Goal: Task Accomplishment & Management: Manage account settings

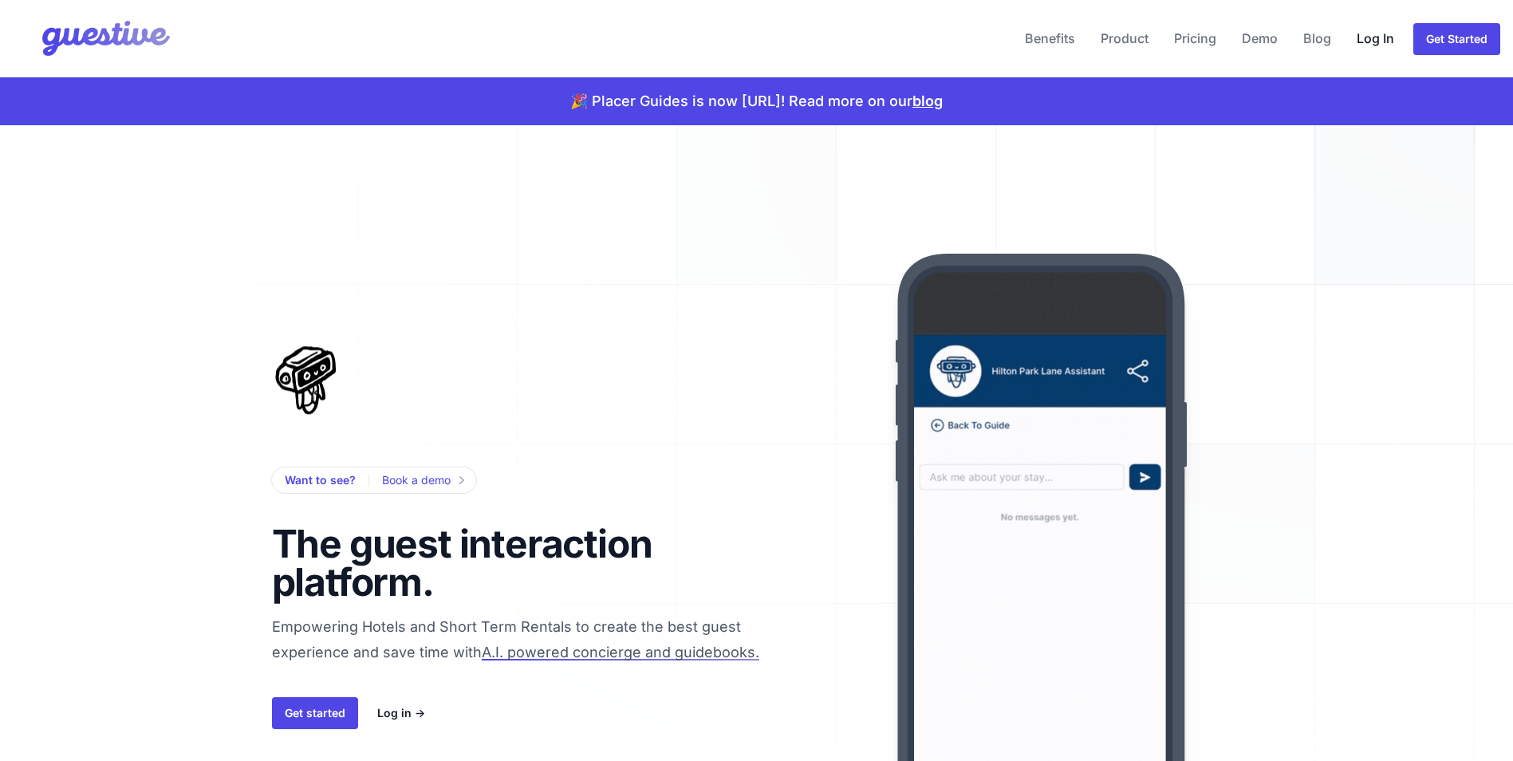
click at [1355, 45] on link "Log In" at bounding box center [1375, 38] width 50 height 38
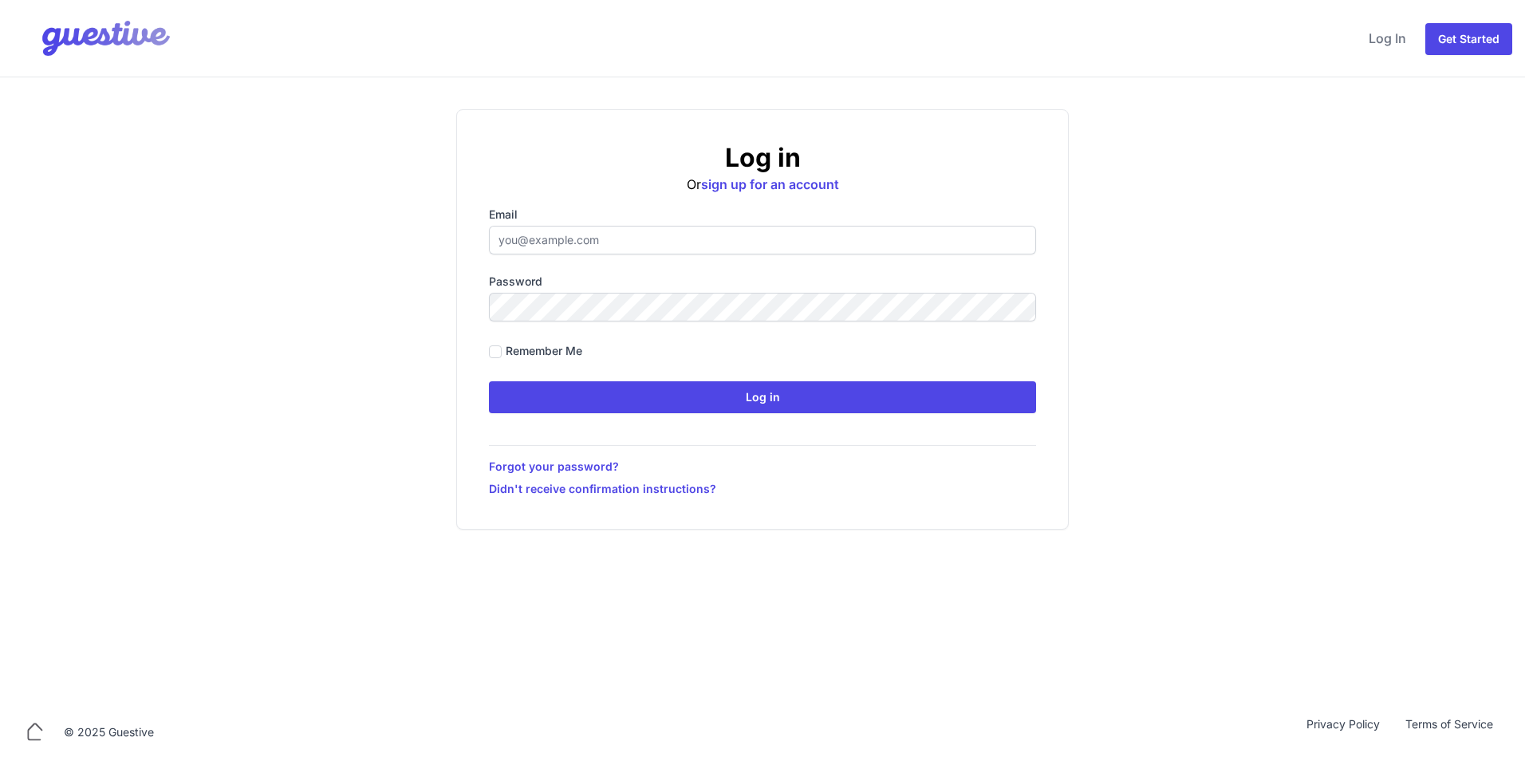
click at [587, 230] on input "Email" at bounding box center [762, 240] width 547 height 29
type input "[EMAIL_ADDRESS][DOMAIN_NAME]"
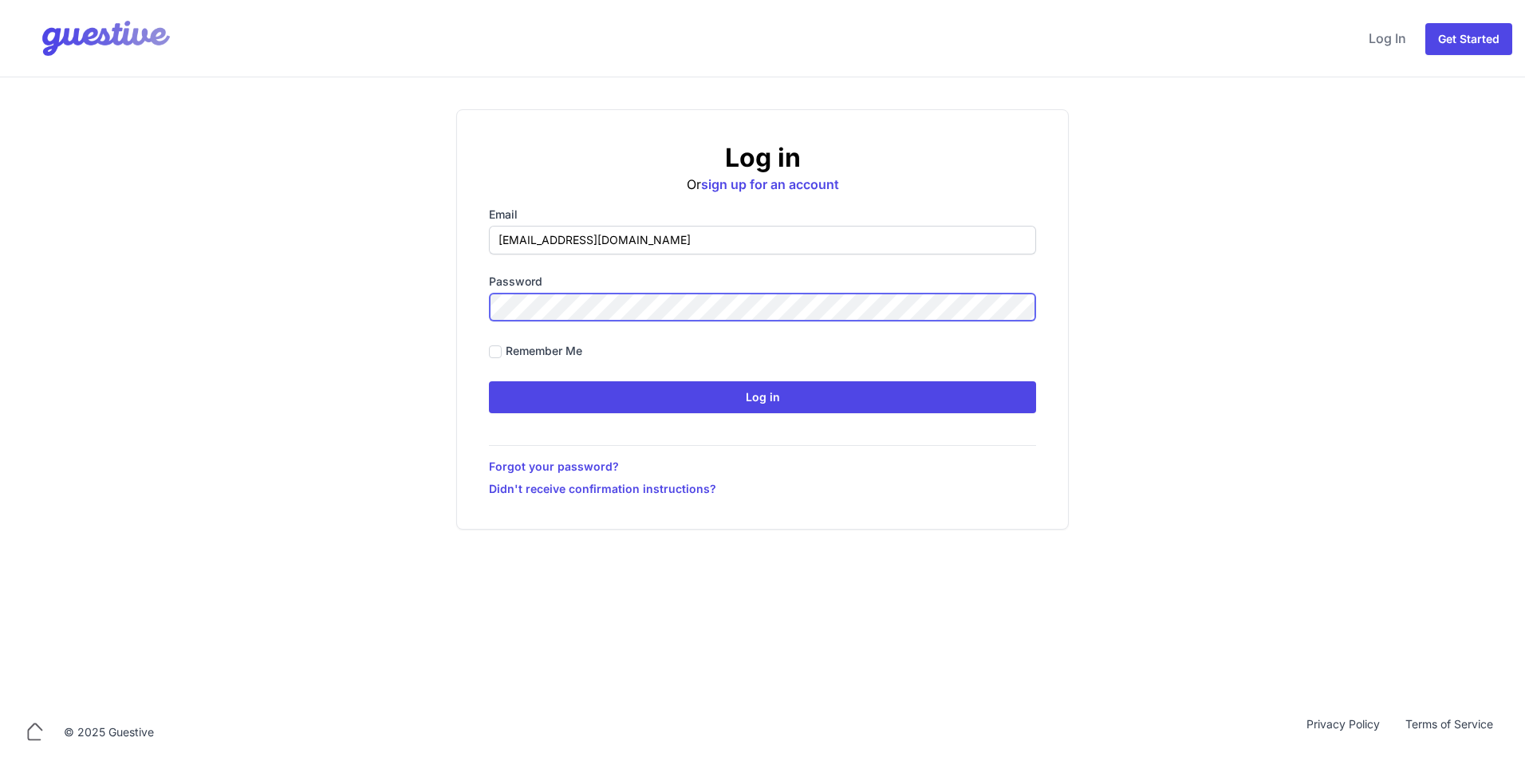
click at [489, 381] on input "Log in" at bounding box center [762, 397] width 547 height 32
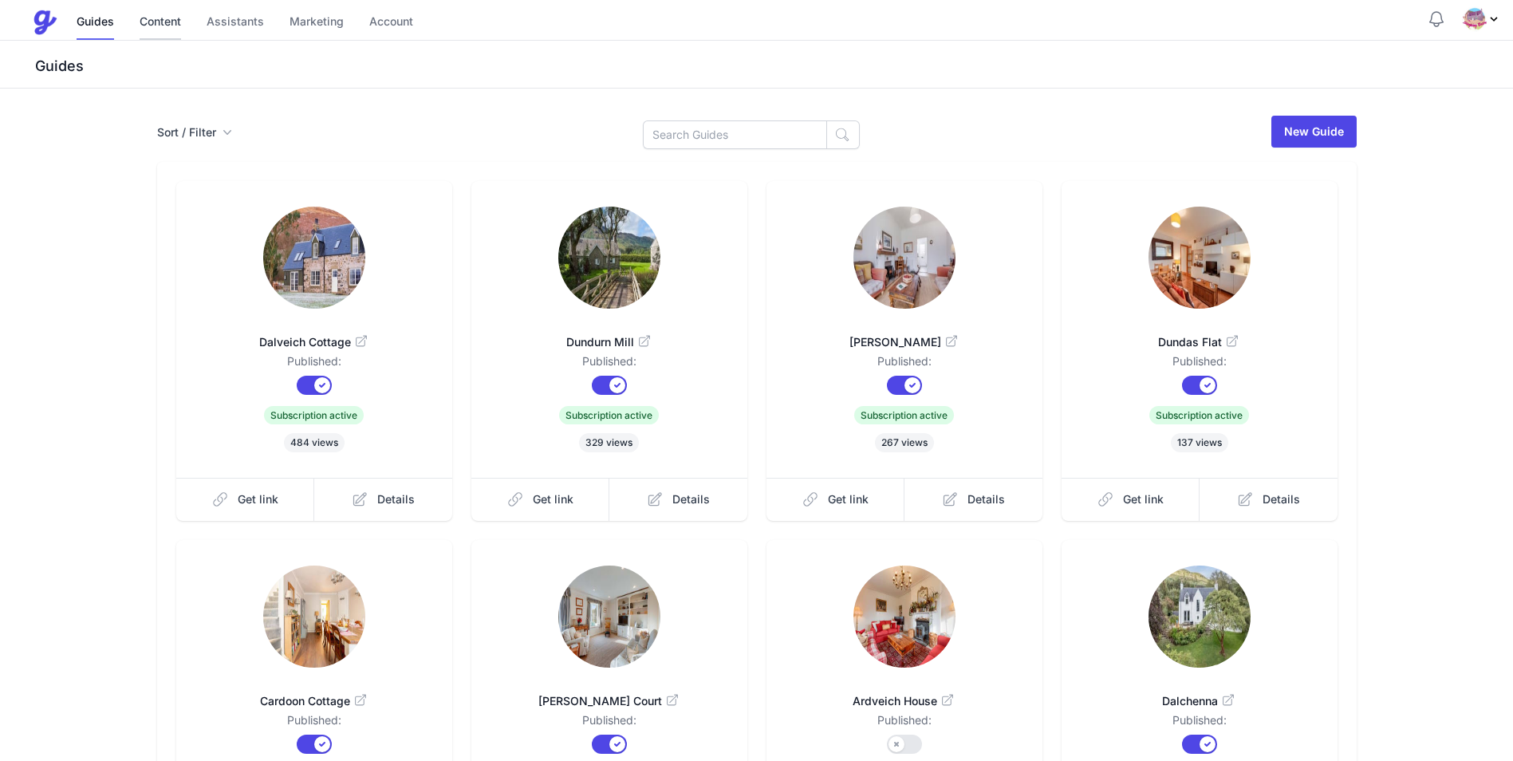
click at [158, 18] on link "Content" at bounding box center [160, 23] width 41 height 34
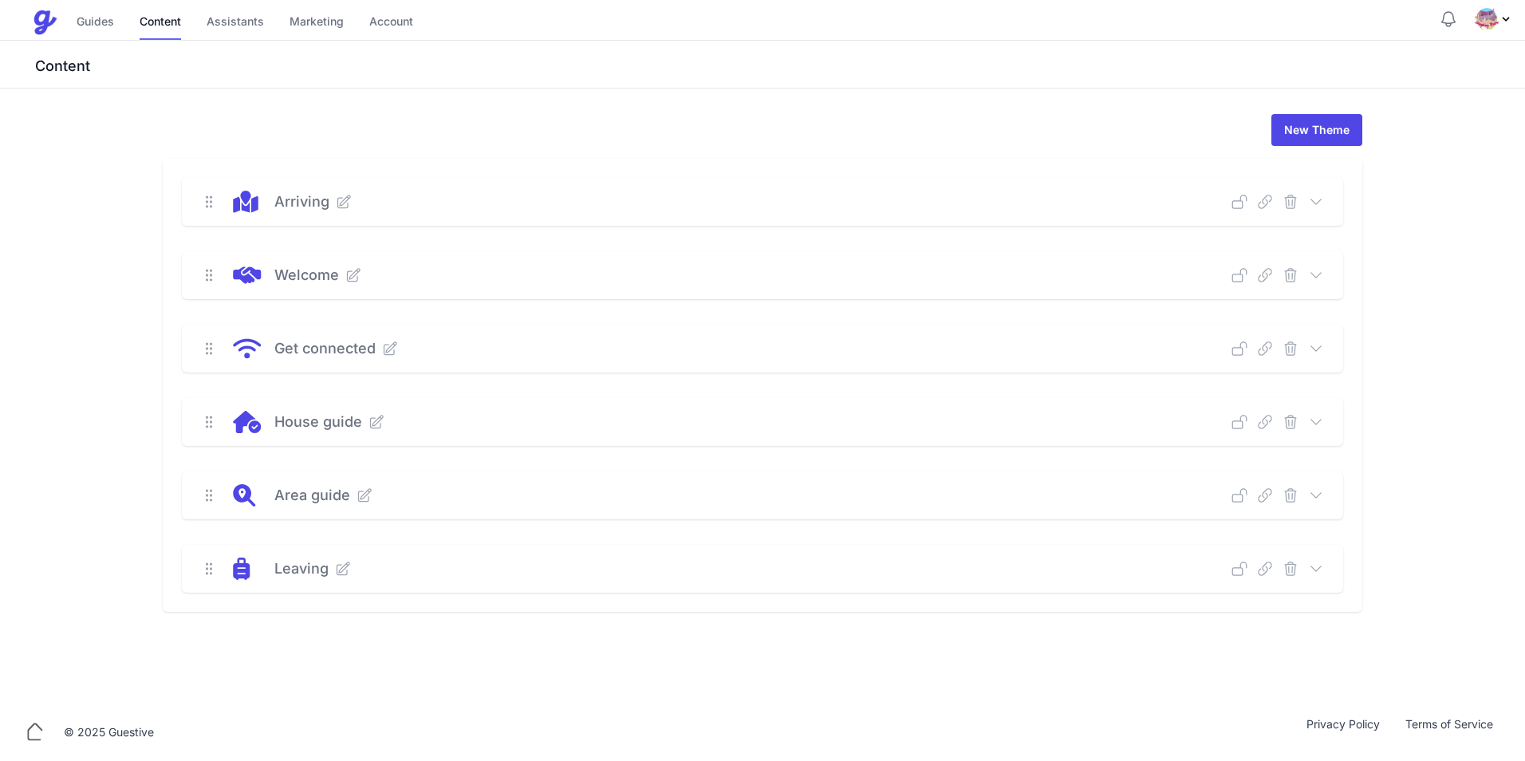
click at [1320, 274] on icon at bounding box center [1316, 275] width 16 height 16
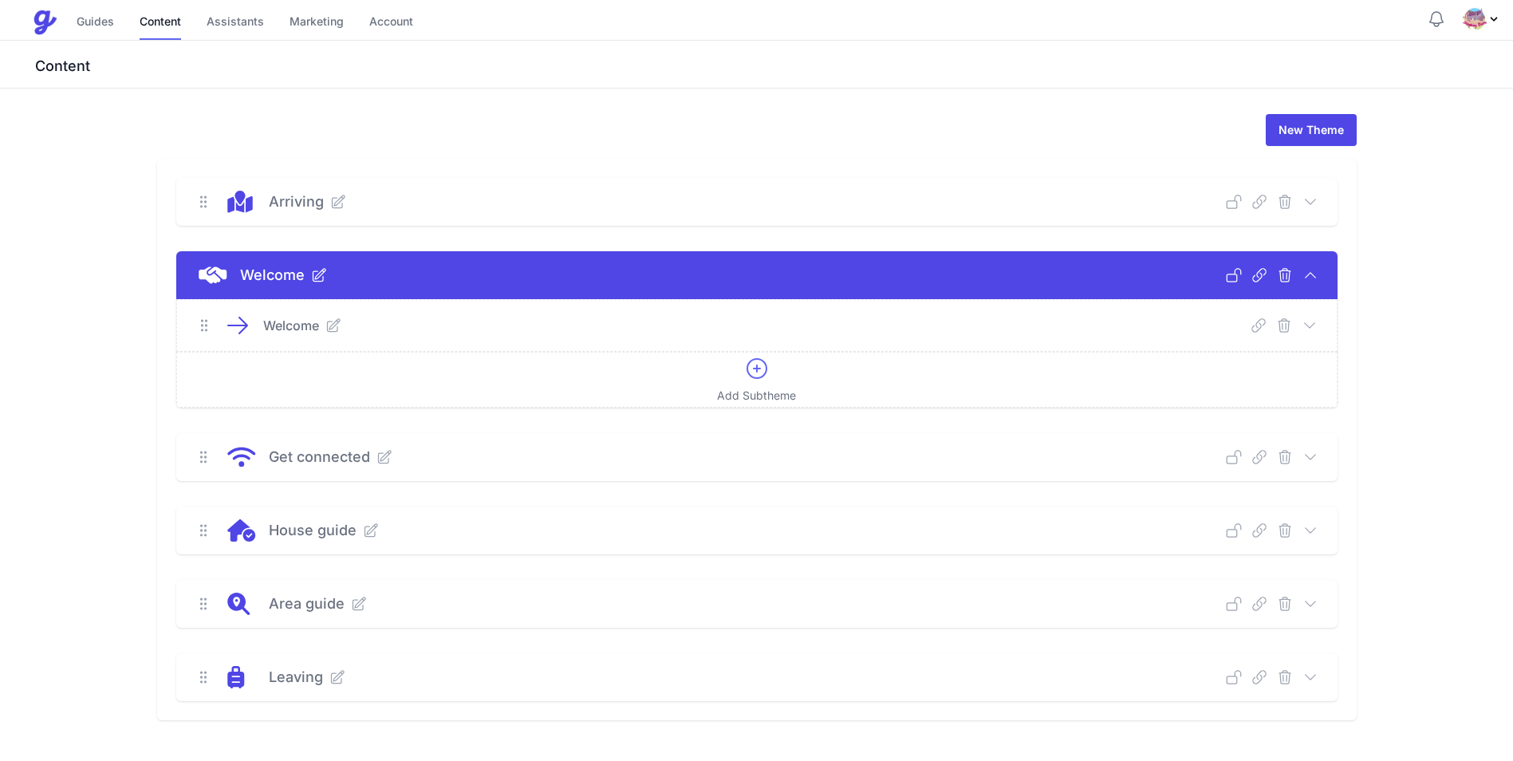
click at [1314, 203] on icon at bounding box center [1310, 202] width 16 height 16
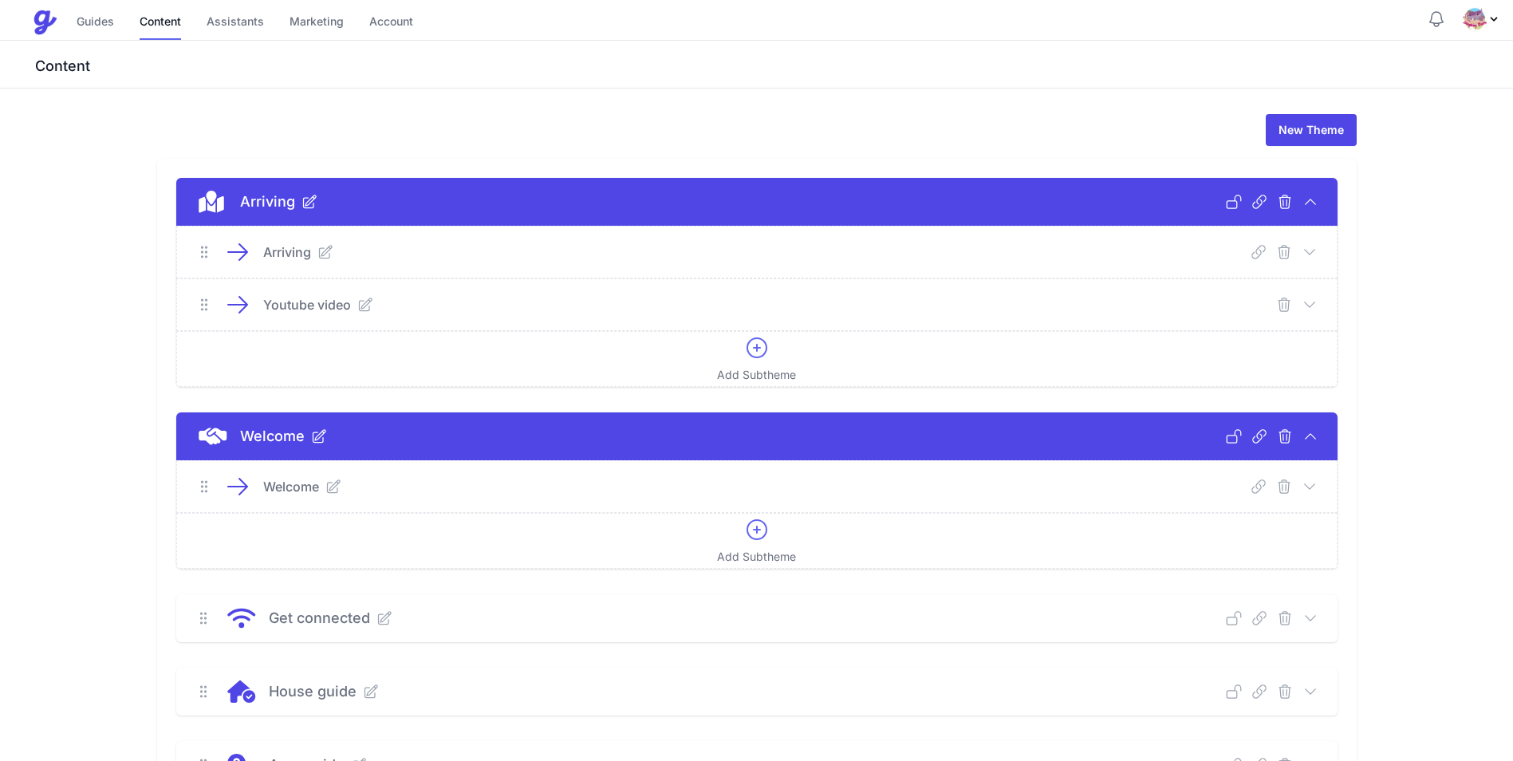
click at [1313, 253] on icon at bounding box center [1310, 252] width 16 height 16
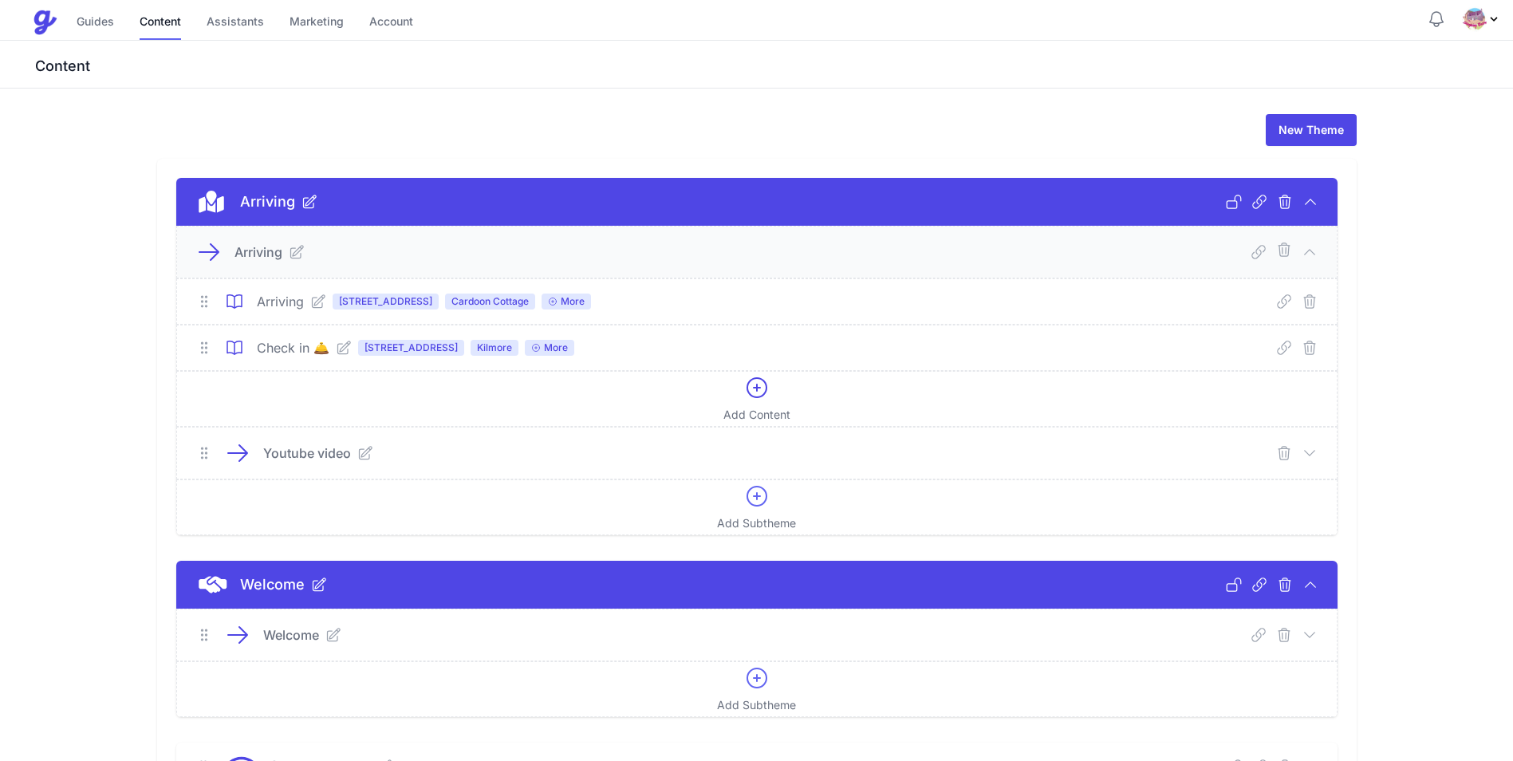
click at [312, 301] on icon at bounding box center [318, 301] width 13 height 13
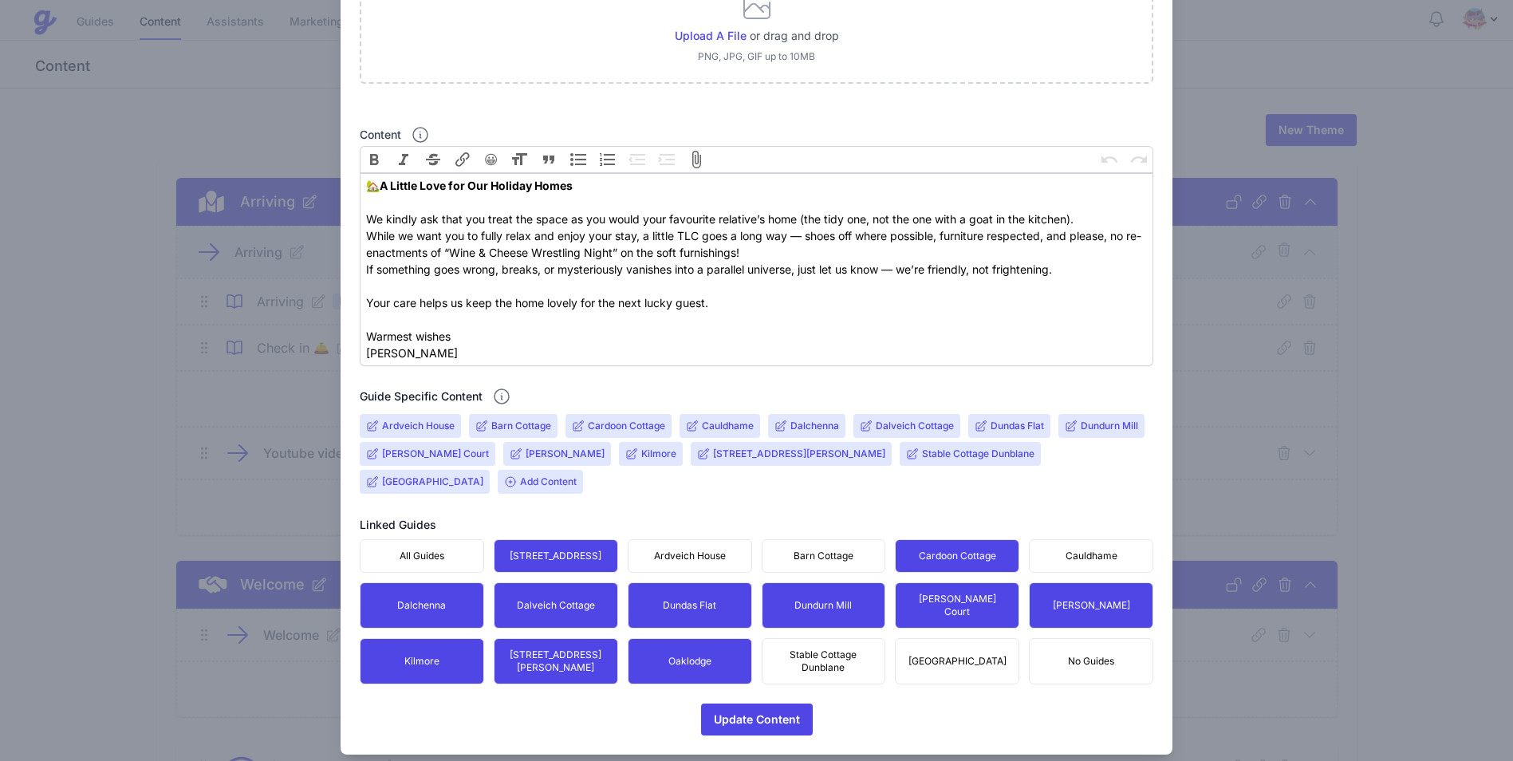
scroll to position [270, 0]
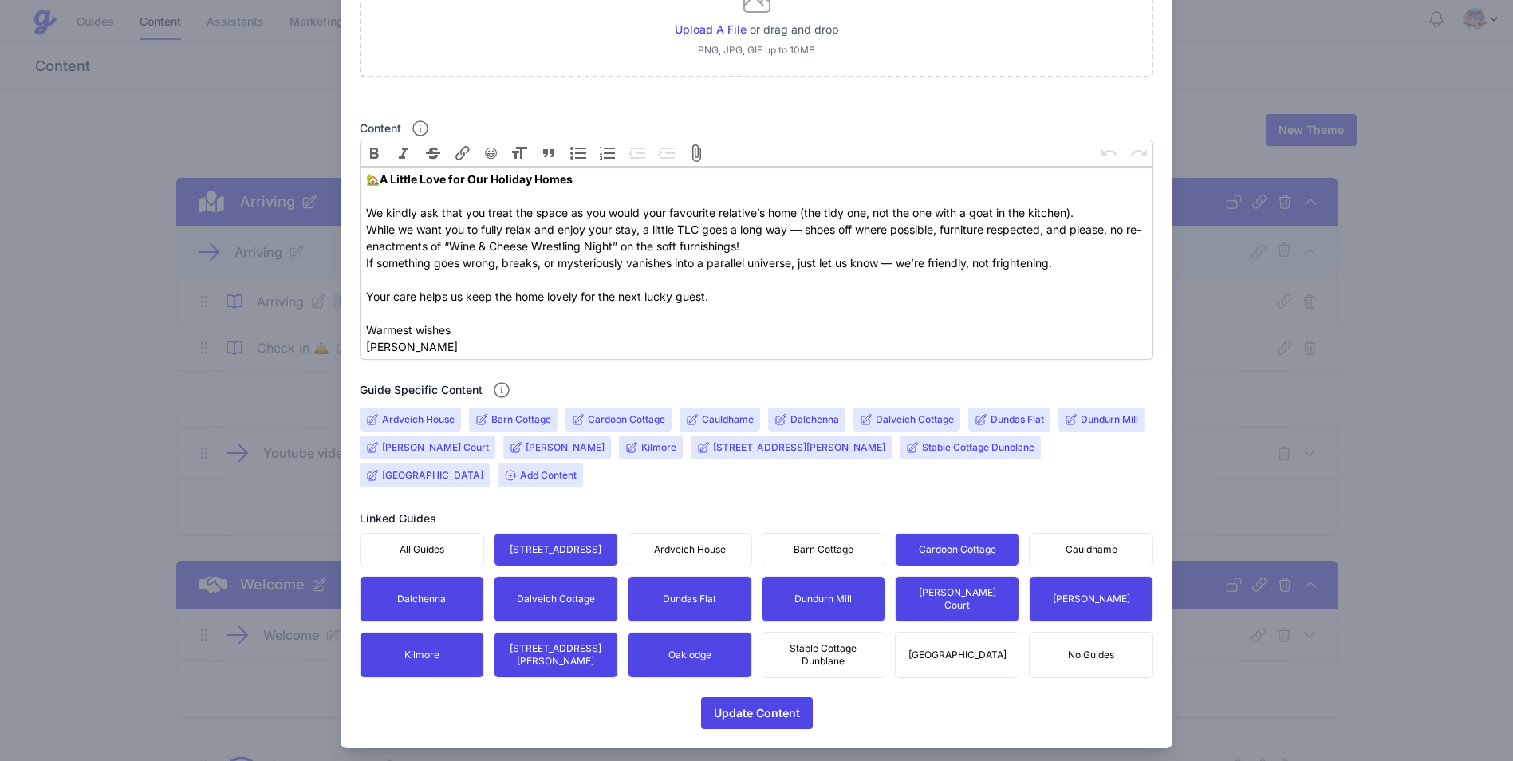
click at [619, 417] on input "Cardoon Cottage" at bounding box center [626, 419] width 77 height 13
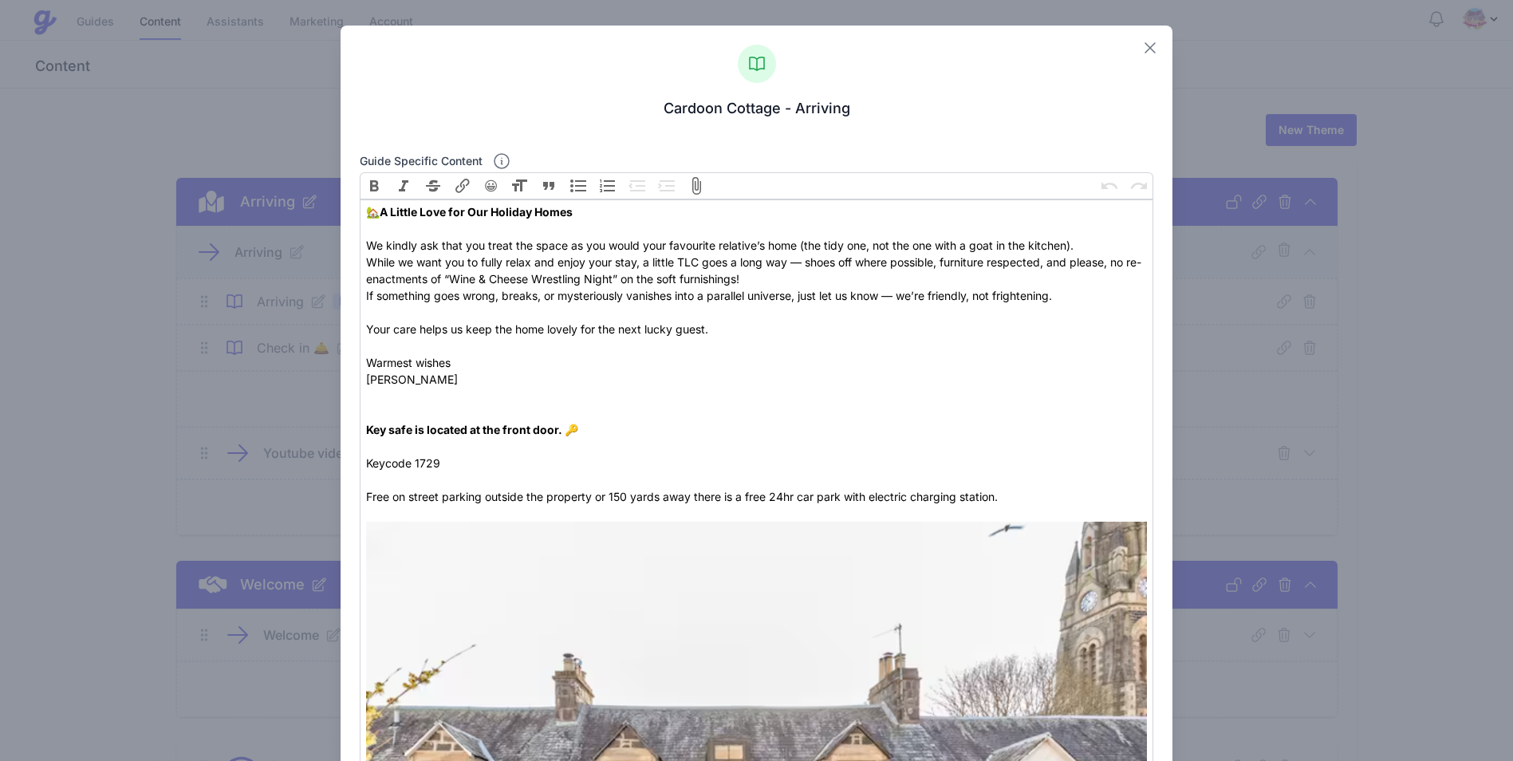
click at [1140, 46] on icon at bounding box center [1149, 47] width 19 height 19
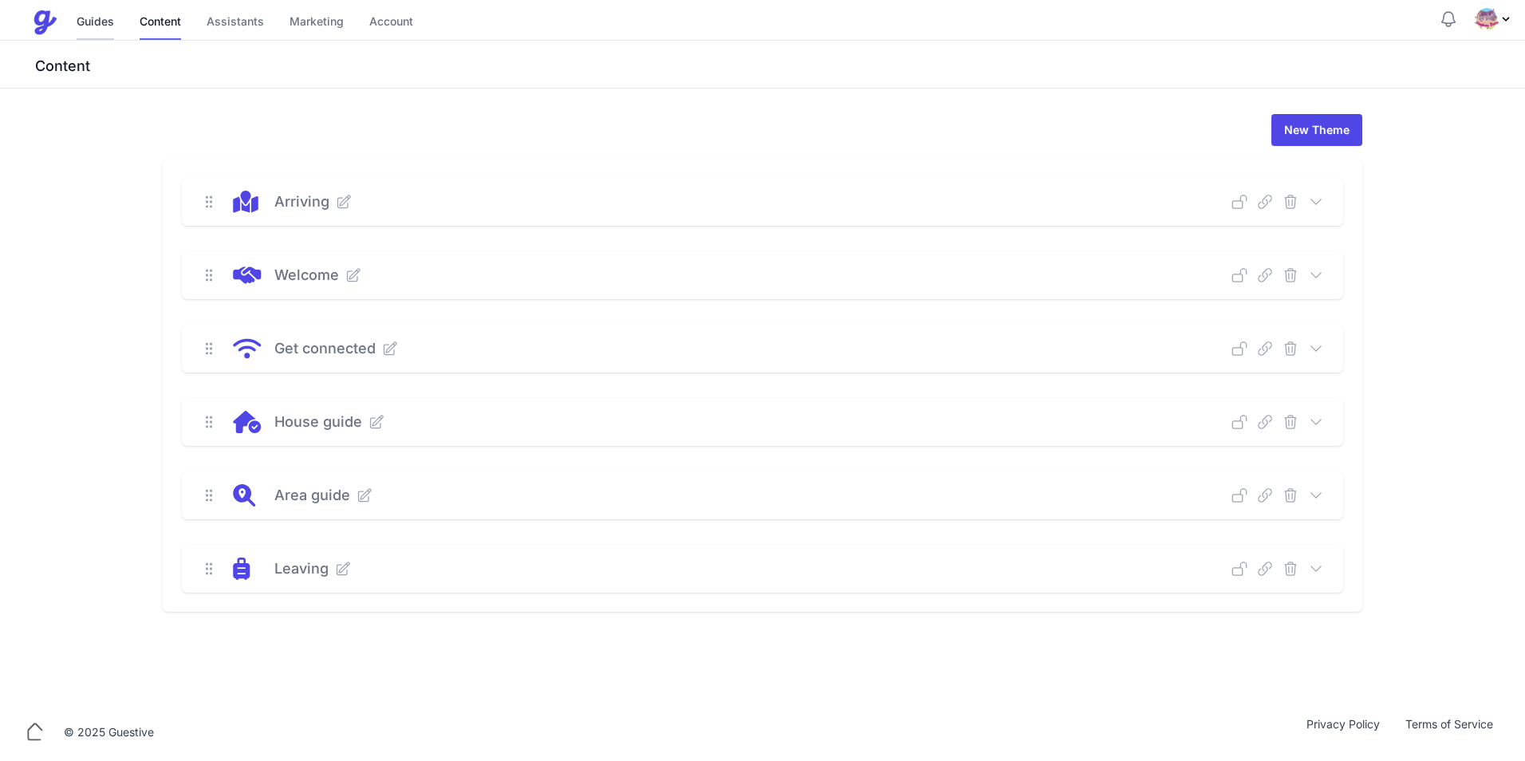
click at [90, 26] on link "Guides" at bounding box center [95, 23] width 37 height 34
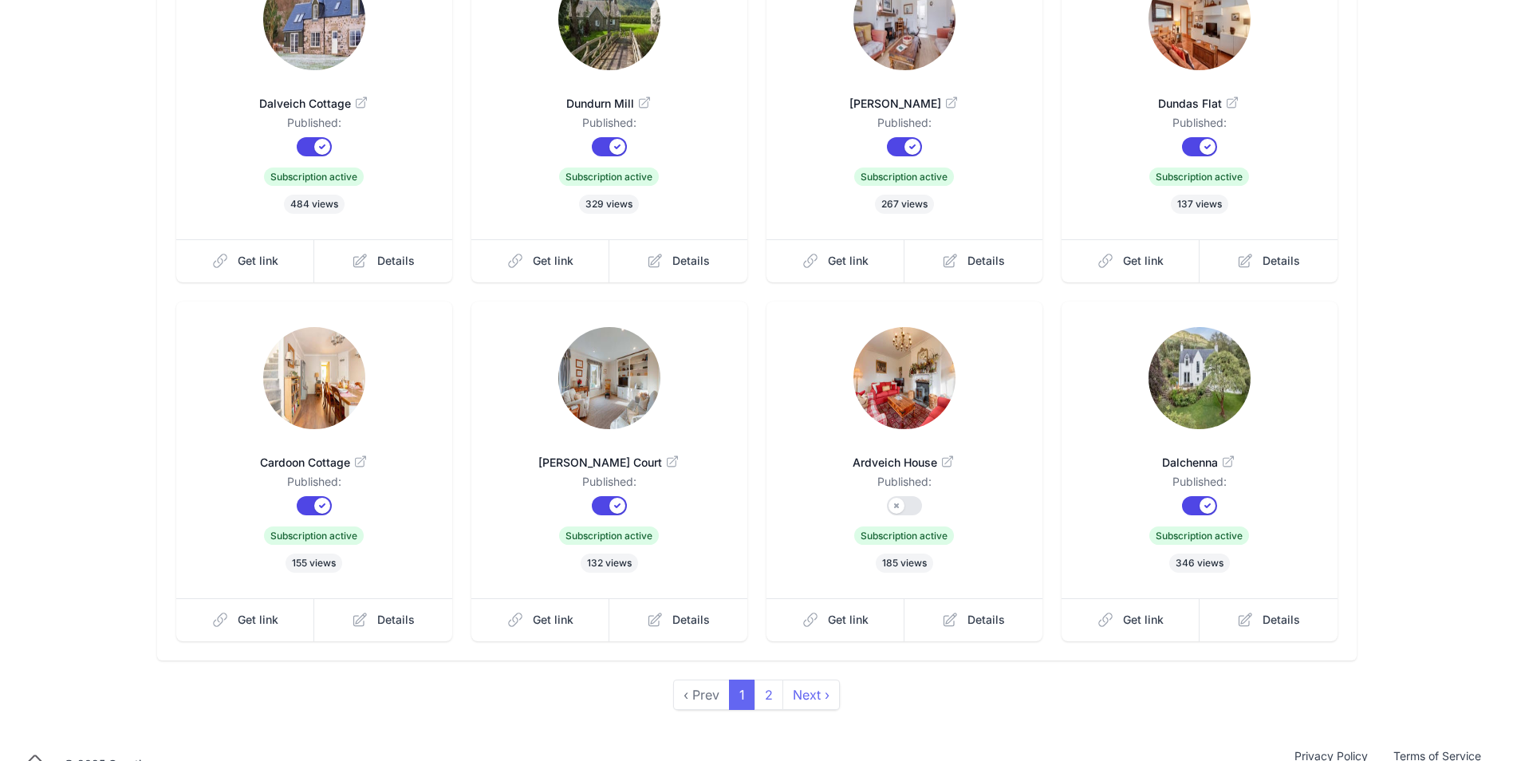
scroll to position [270, 0]
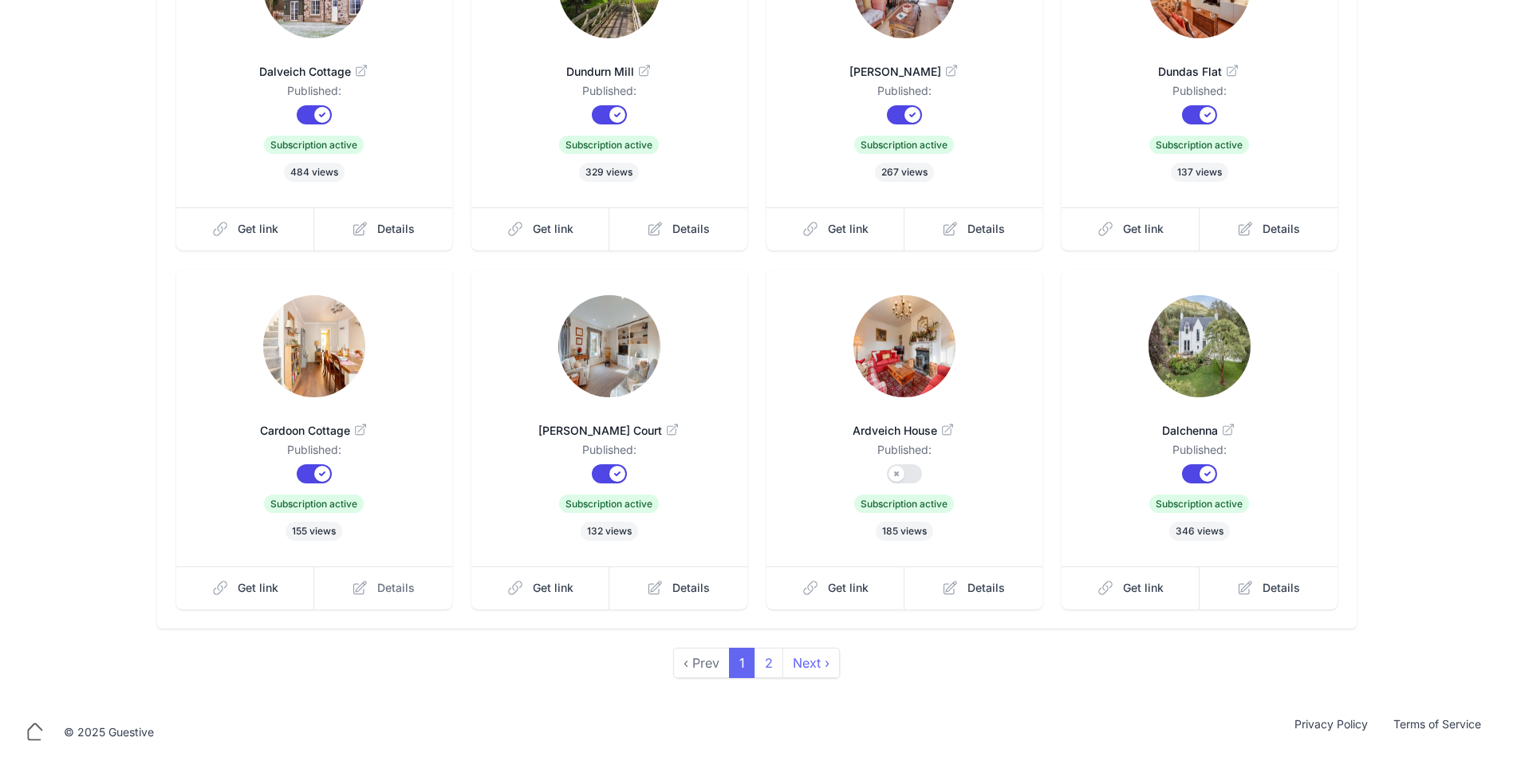
click at [366, 589] on icon at bounding box center [360, 588] width 16 height 16
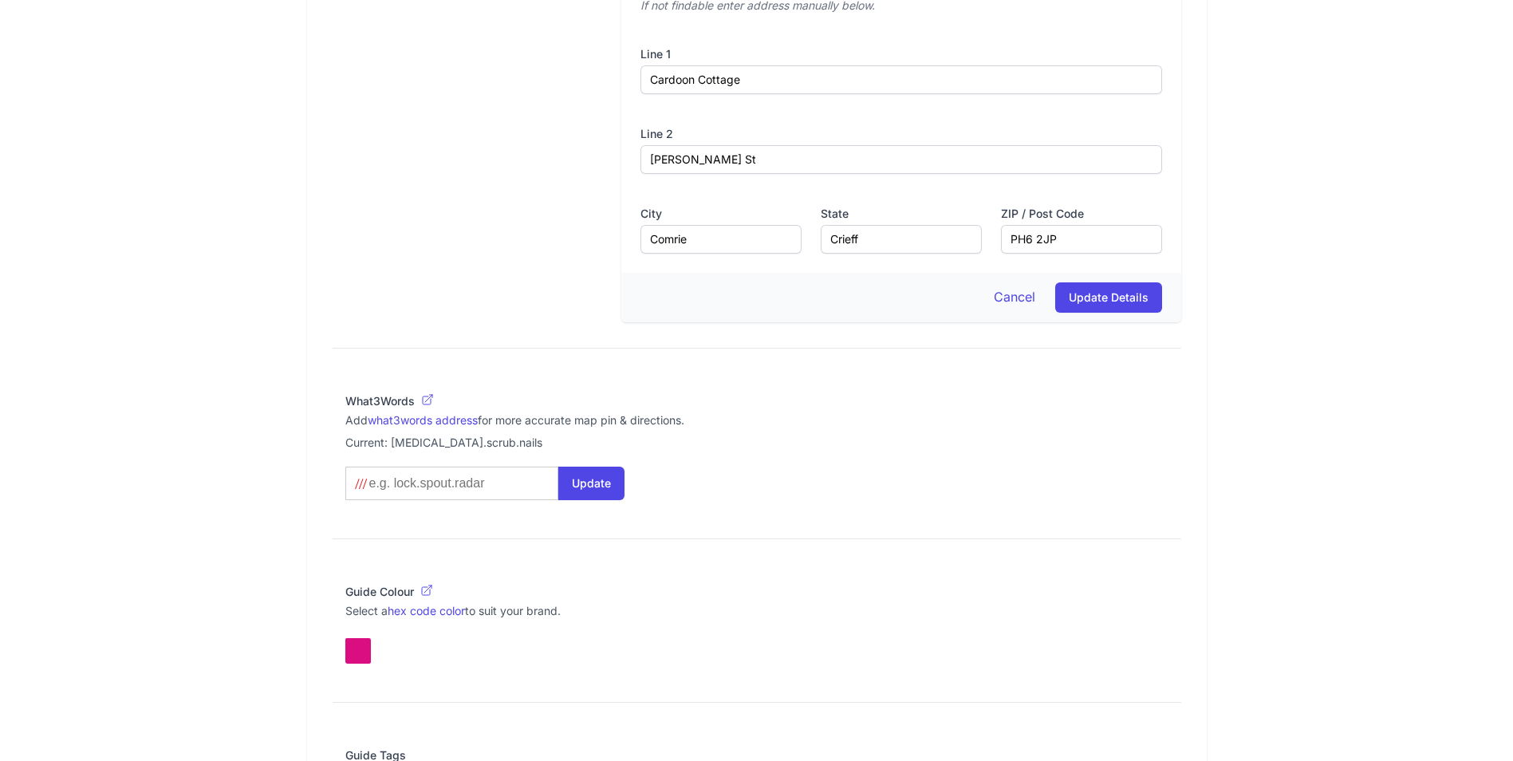
scroll to position [798, 0]
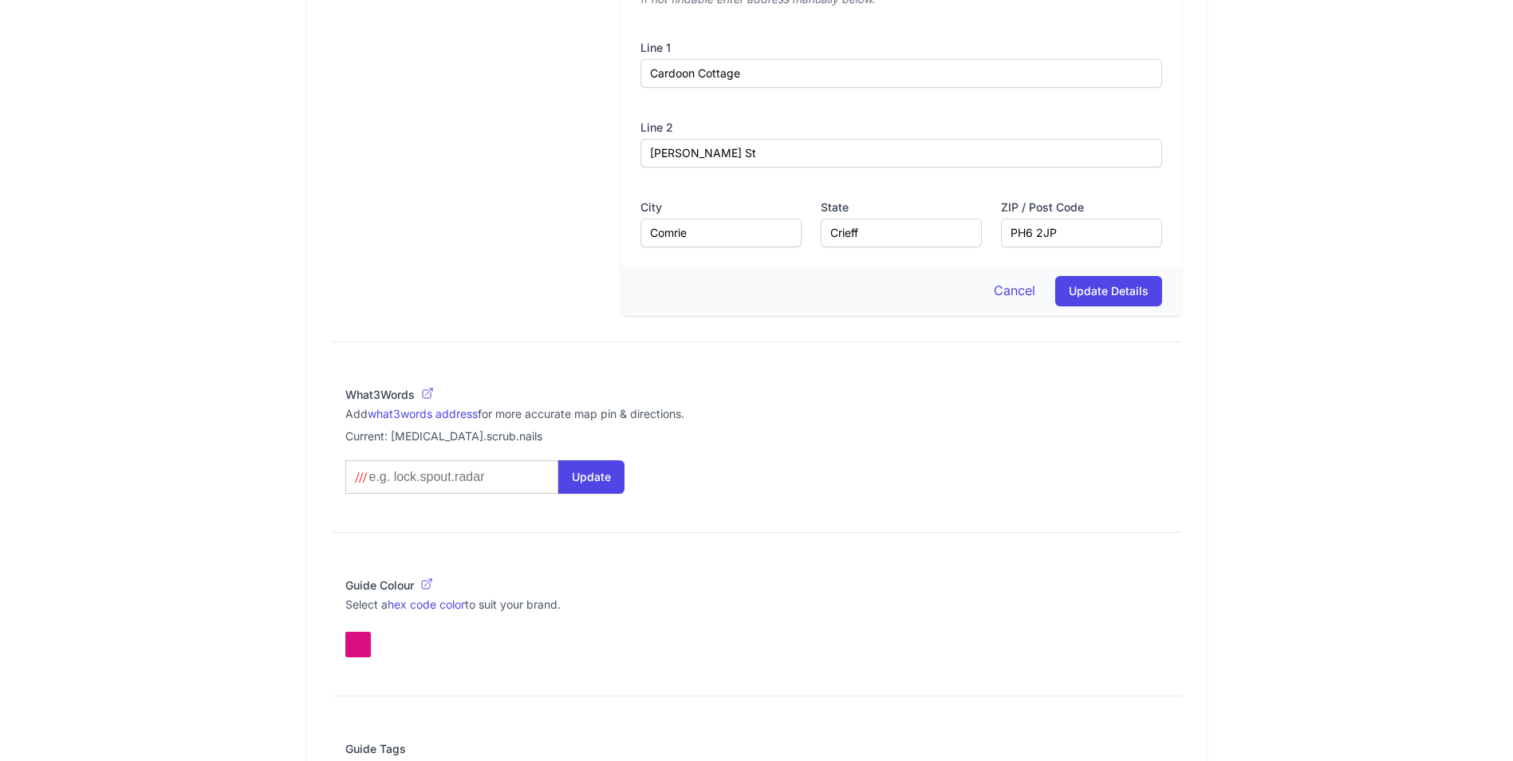
click at [486, 476] on input at bounding box center [449, 477] width 163 height 16
type input "b"
type what3words-autosuggest "b"
type input "ba"
type what3words-autosuggest "ba"
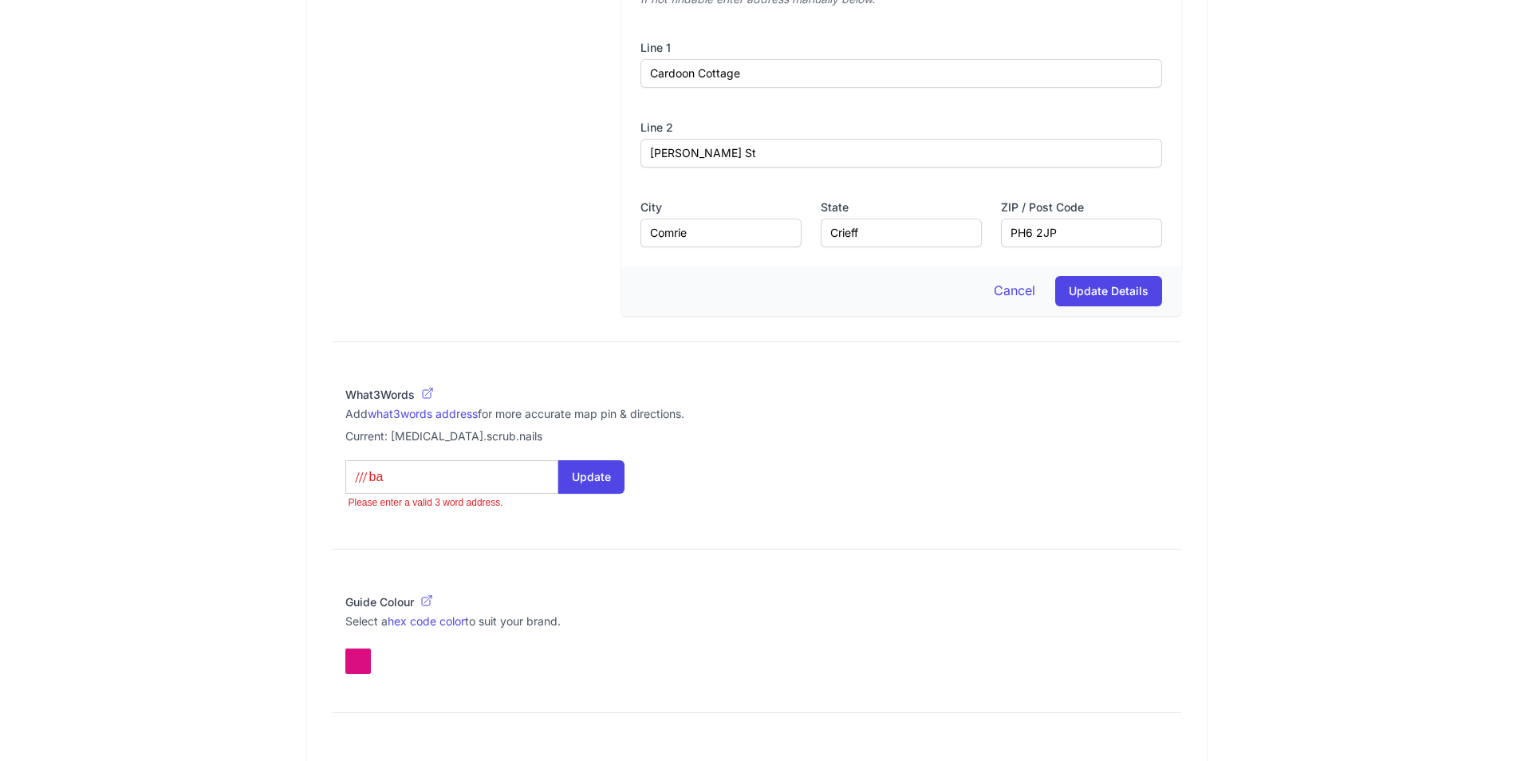
type input "bac"
type what3words-autosuggest "bac"
type input "back"
type what3words-autosuggest "back"
type input "backh"
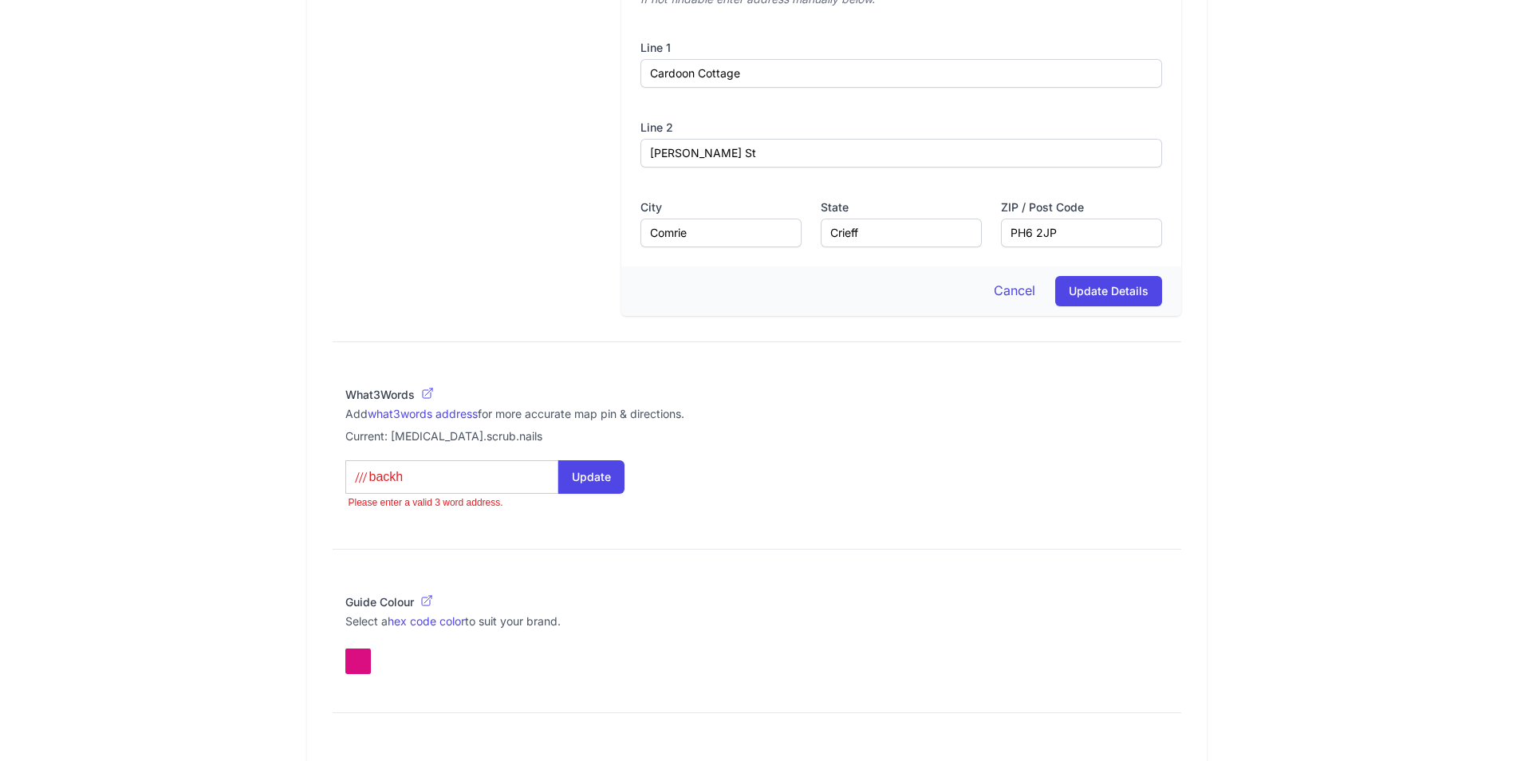
type what3words-autosuggest "backh"
type input "backha"
type what3words-autosuggest "backha"
type input "backhan"
type what3words-autosuggest "backhan"
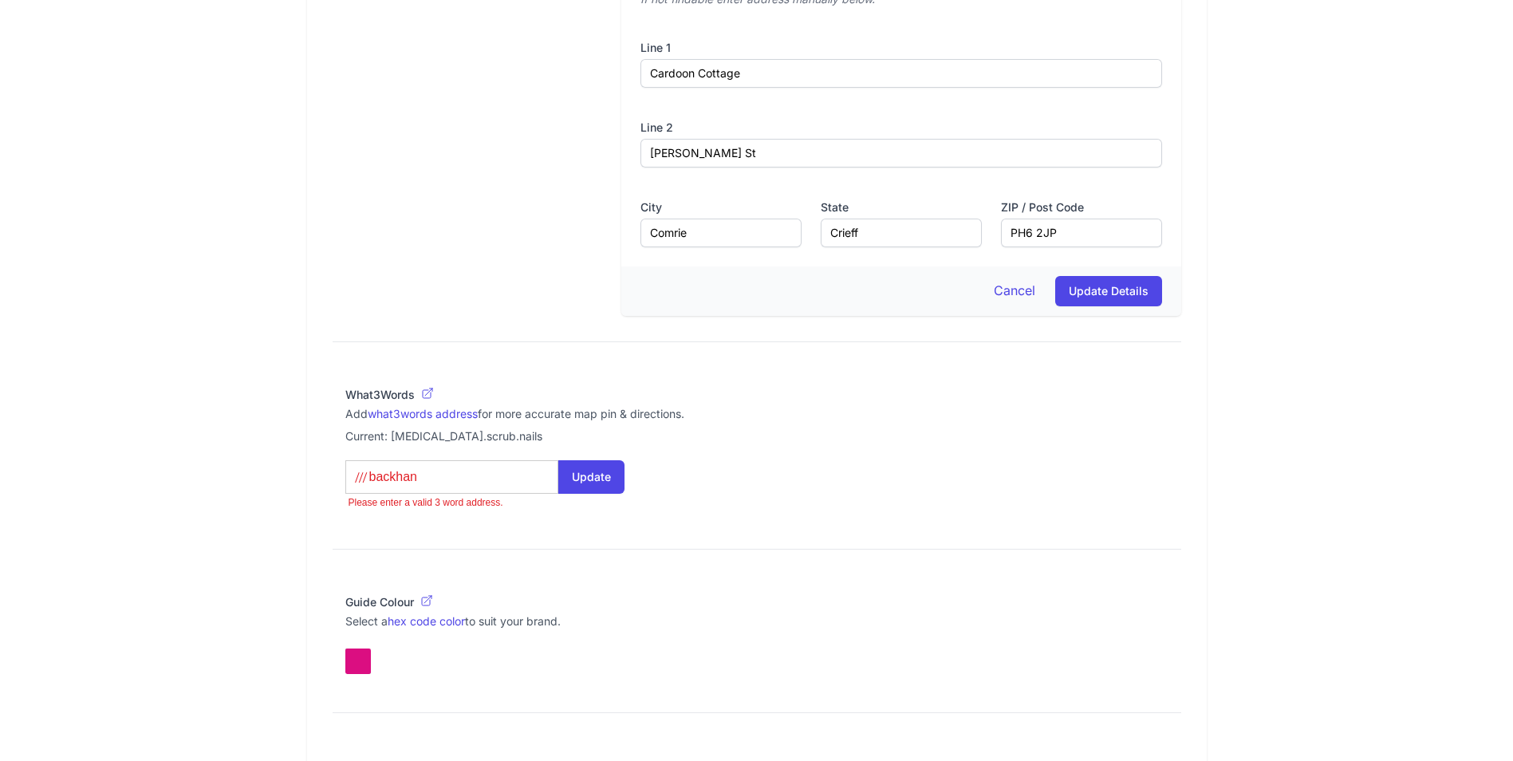
type input "backhand"
type what3words-autosuggest "backhand"
type input "backhand."
type what3words-autosuggest "backhand."
type input "backhand.c"
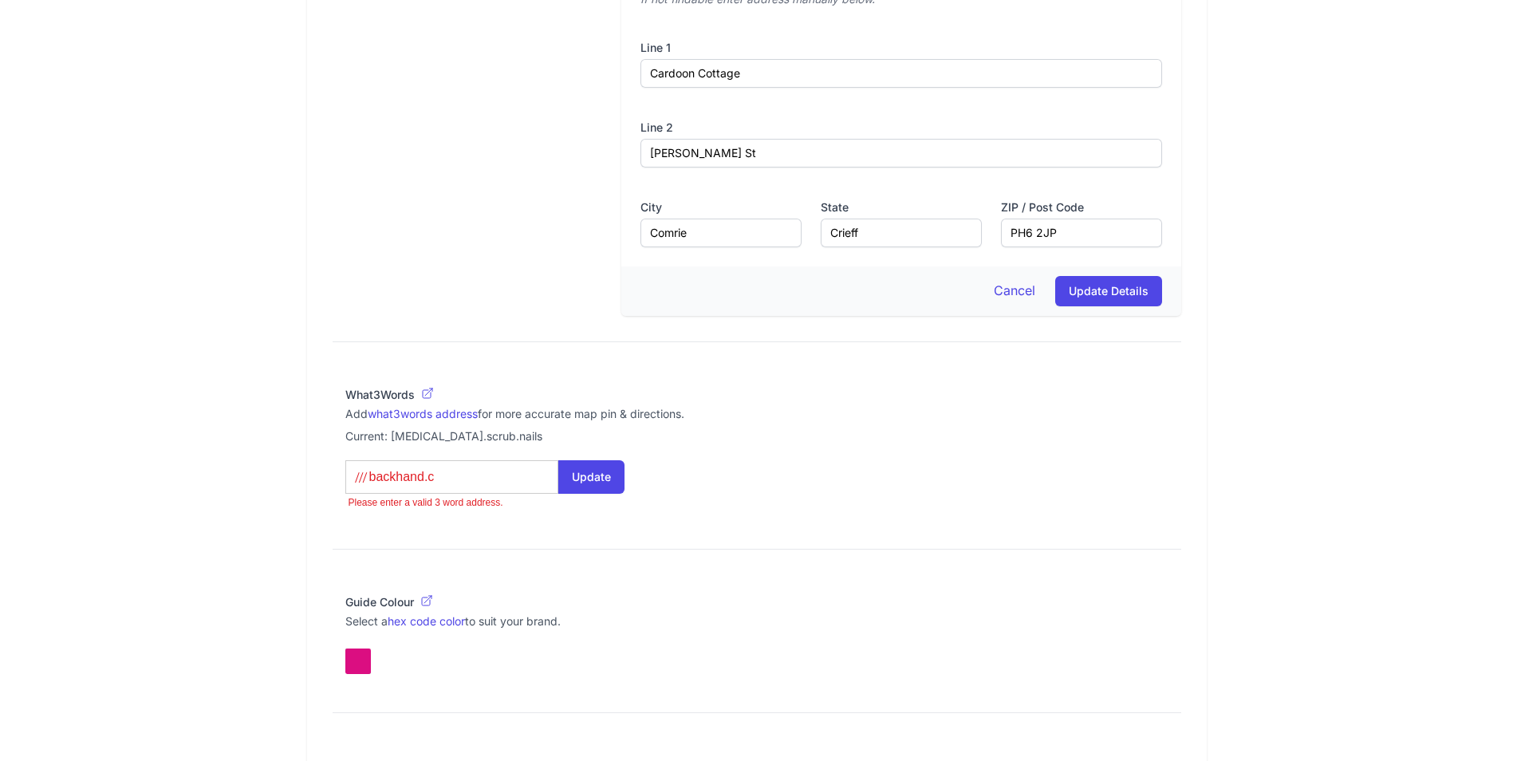
type what3words-autosuggest "backhand.c"
type input "[DOMAIN_NAME]"
type what3words-autosuggest "[DOMAIN_NAME]"
type input "backhand.cha"
type what3words-autosuggest "backhand.cha"
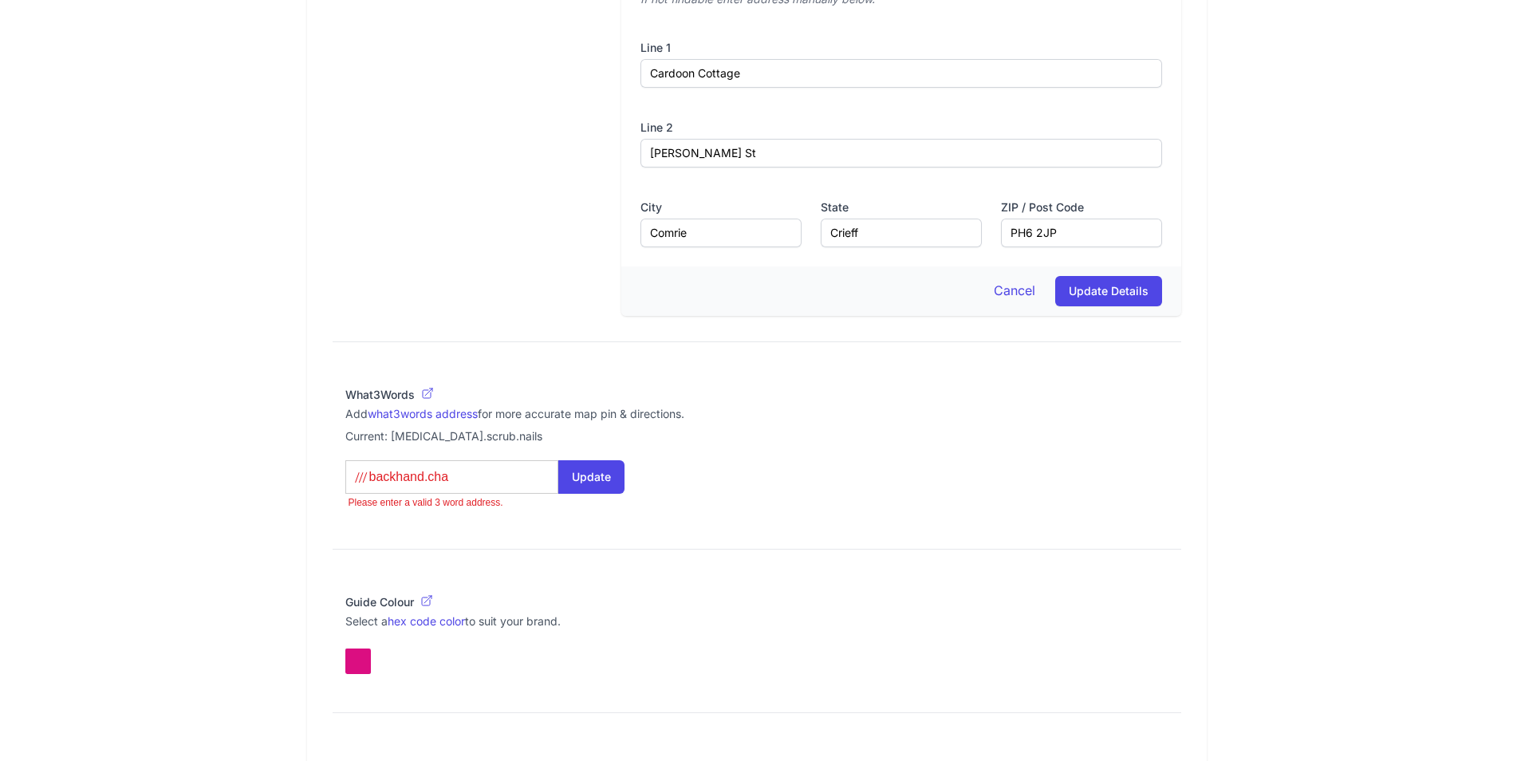
type input "backhand.chai"
type what3words-autosuggest "backhand.chai"
type input "backhand.chain"
type what3words-autosuggest "backhand.chain"
type input "backhand.chains"
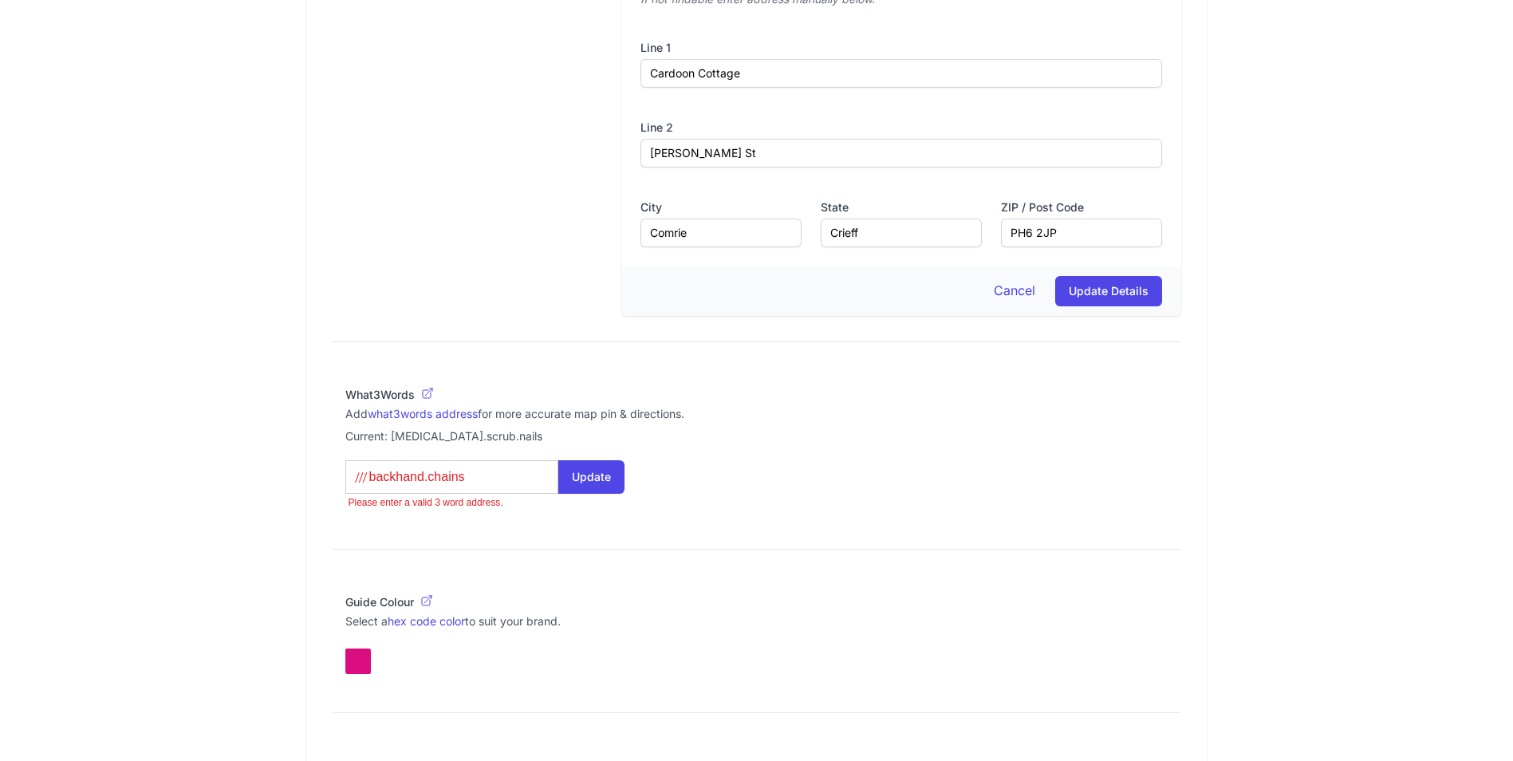
type what3words-autosuggest "backhand.chains"
type input "backhand.chains."
type what3words-autosuggest "backhand.chains."
type input "backhand.chains.u"
type what3words-autosuggest "backhand.chains.u"
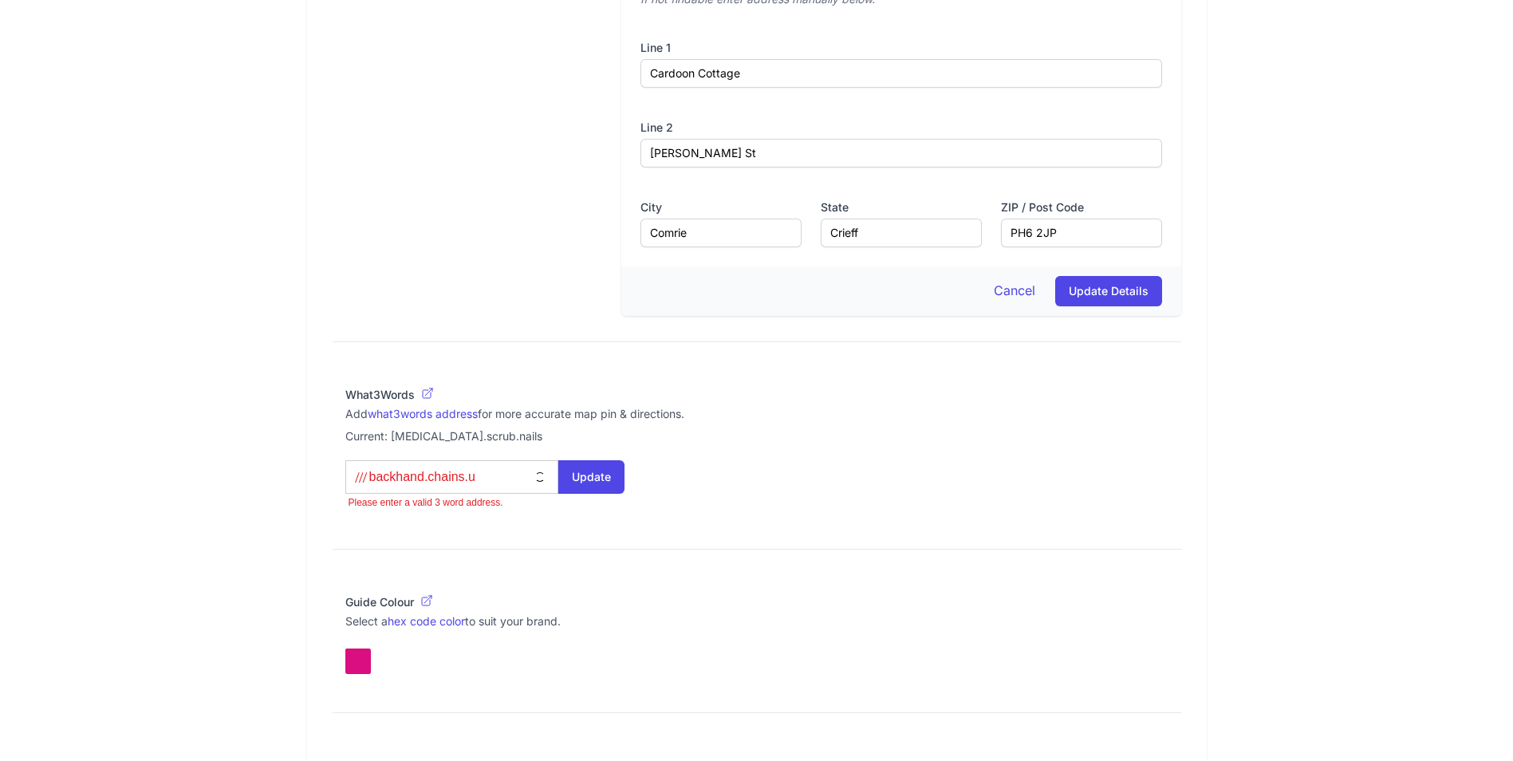
type input "backhand.chains.un"
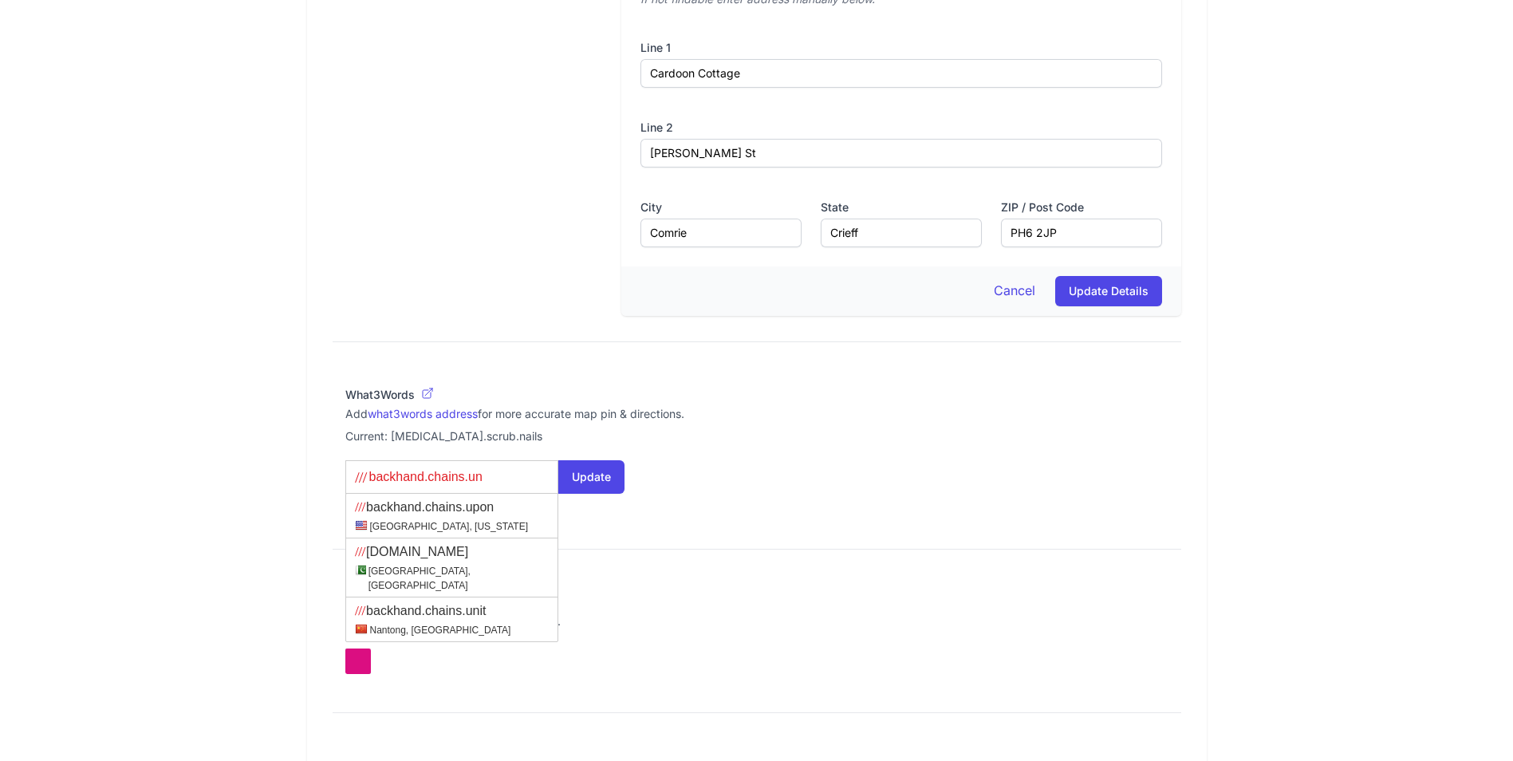
type what3words-autosuggest "backhand.chains.un"
type input "backhand.chains.uni"
type what3words-autosuggest "backhand.chains.uni"
type input "backhand.chains.unit"
type what3words-autosuggest "backhand.chains.unit"
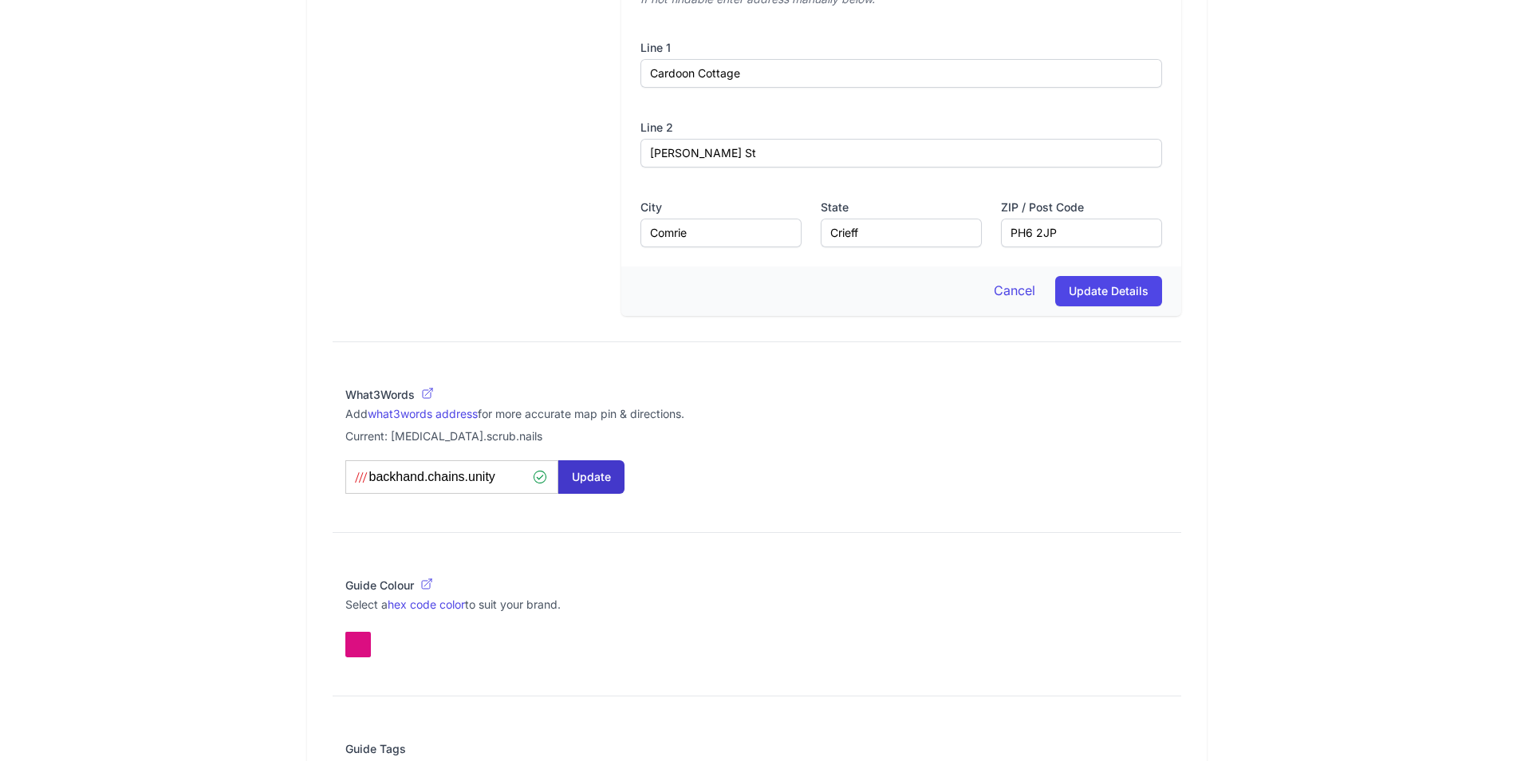
type input "backhand.chains.unity"
click at [587, 475] on button "Update" at bounding box center [591, 476] width 66 height 33
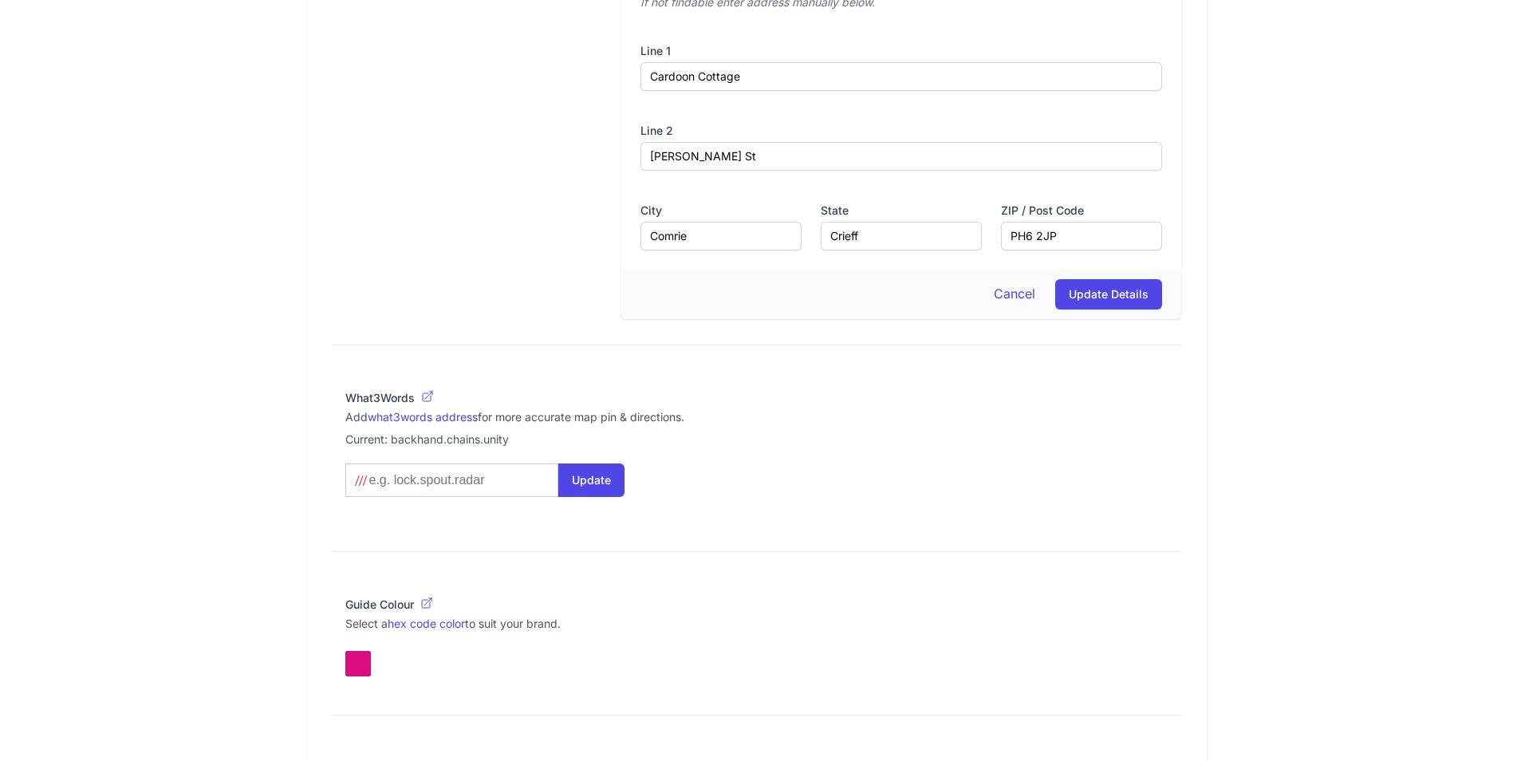
scroll to position [764, 0]
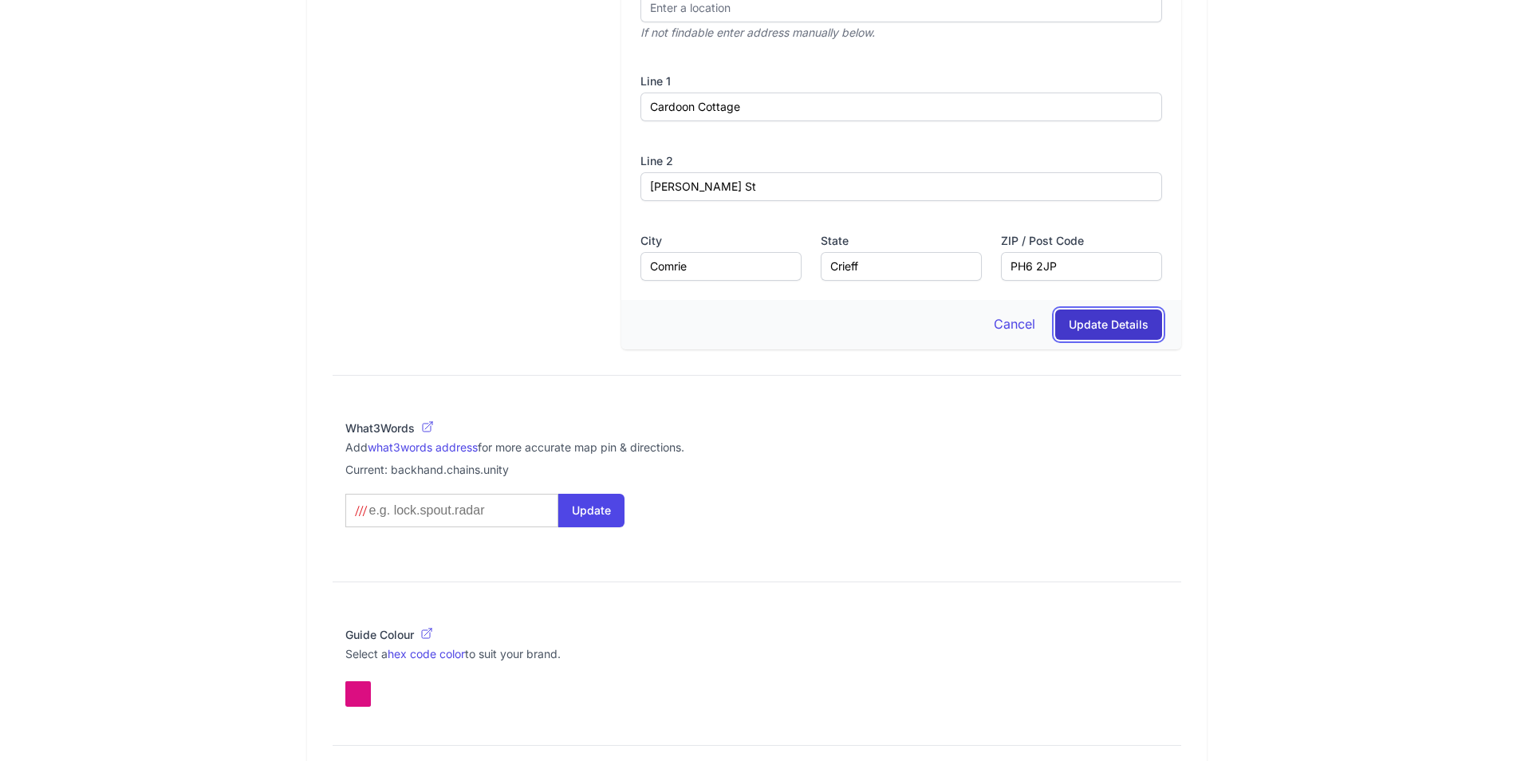
click at [1106, 330] on button "Update Details" at bounding box center [1108, 324] width 107 height 30
